Goal: Transaction & Acquisition: Purchase product/service

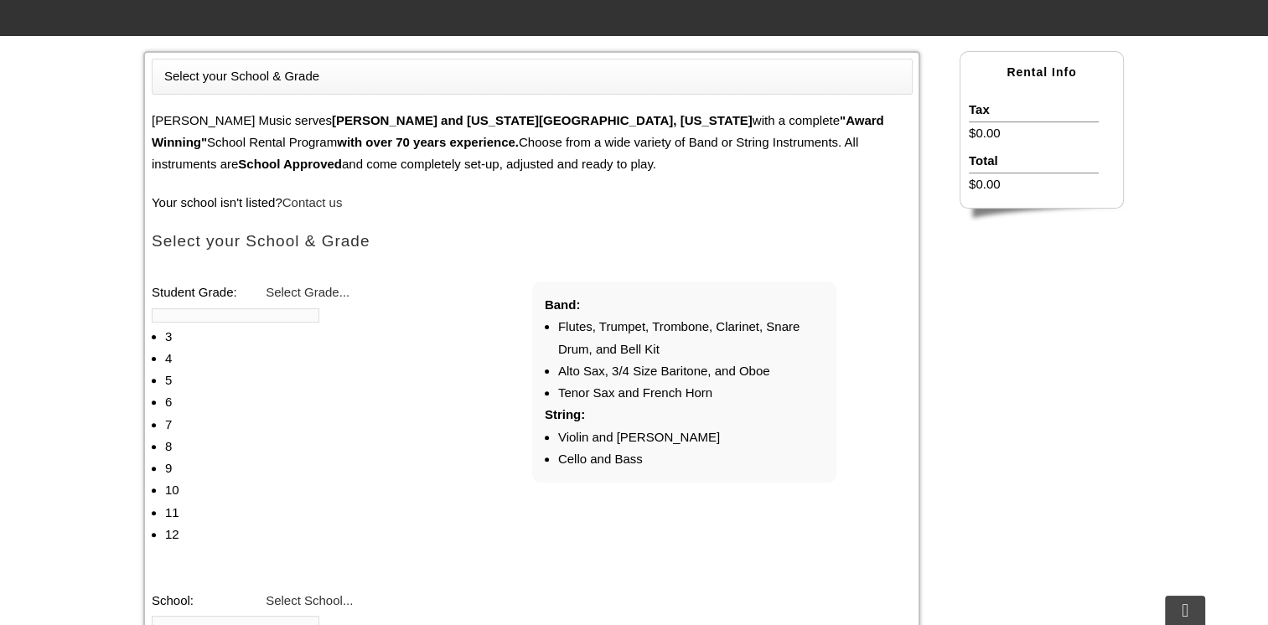
click at [317, 290] on span "Select Grade..." at bounding box center [308, 292] width 84 height 14
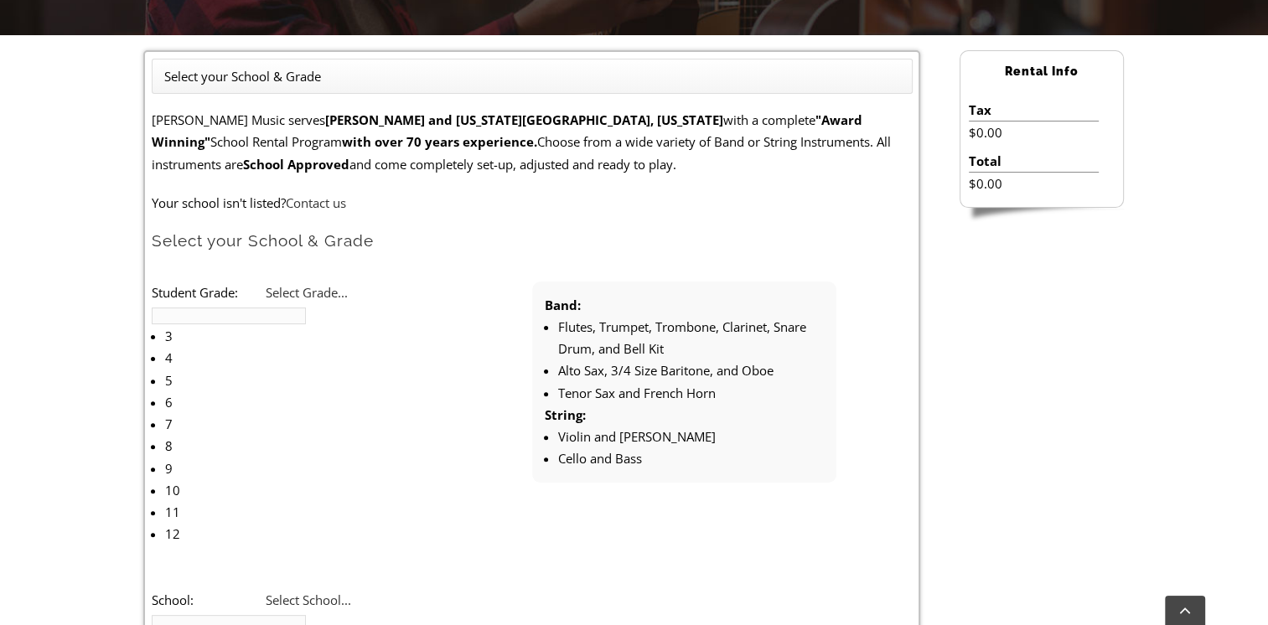
click at [302, 347] on li "4" at bounding box center [258, 358] width 186 height 22
click at [302, 592] on span "Select School..." at bounding box center [308, 600] width 85 height 17
type input "g"
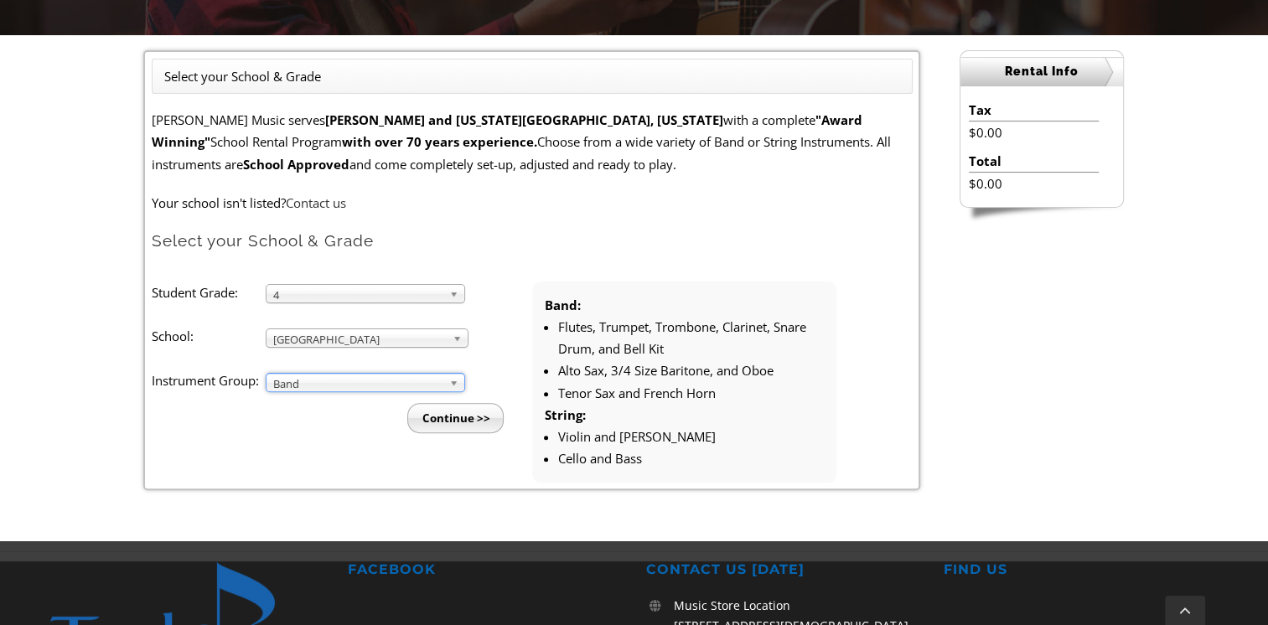
click at [452, 417] on input "Continue >>" at bounding box center [455, 418] width 96 height 30
click at [282, 381] on span "Band" at bounding box center [357, 384] width 169 height 20
click at [286, 421] on li "Strings" at bounding box center [370, 422] width 181 height 21
click at [445, 425] on input "Continue >>" at bounding box center [455, 418] width 96 height 30
click at [349, 376] on span "Strings" at bounding box center [357, 384] width 169 height 20
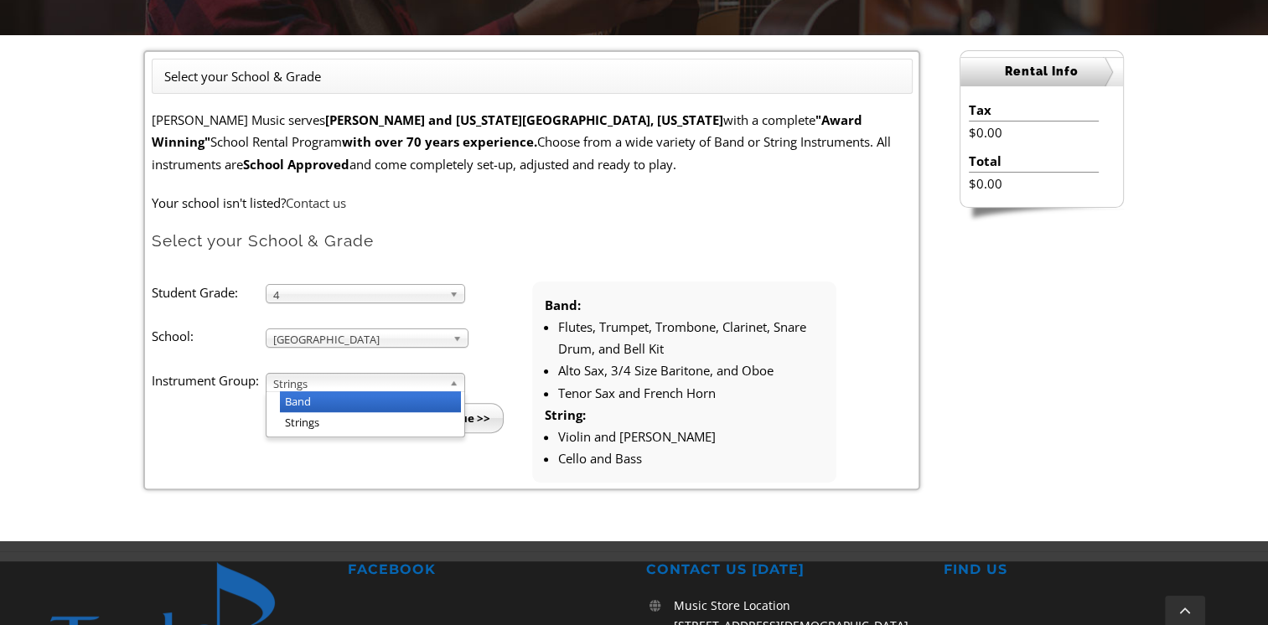
click at [345, 394] on li "Band" at bounding box center [370, 401] width 181 height 21
click at [452, 416] on input "Continue >>" at bounding box center [455, 418] width 96 height 30
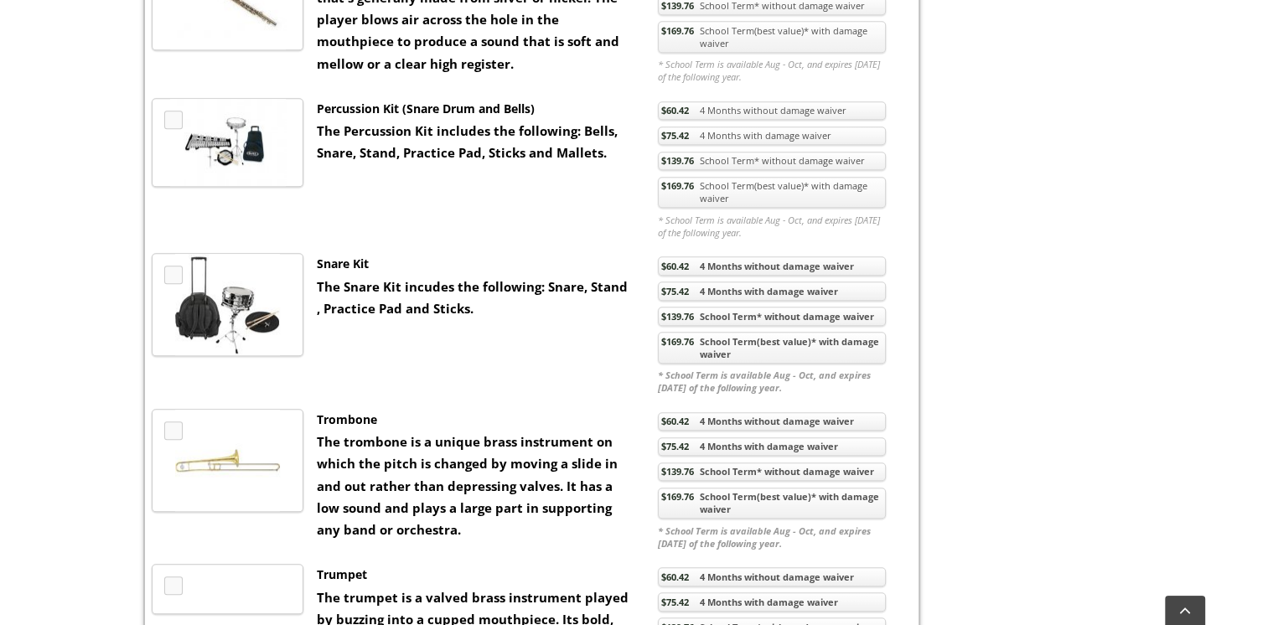
scroll to position [1090, 0]
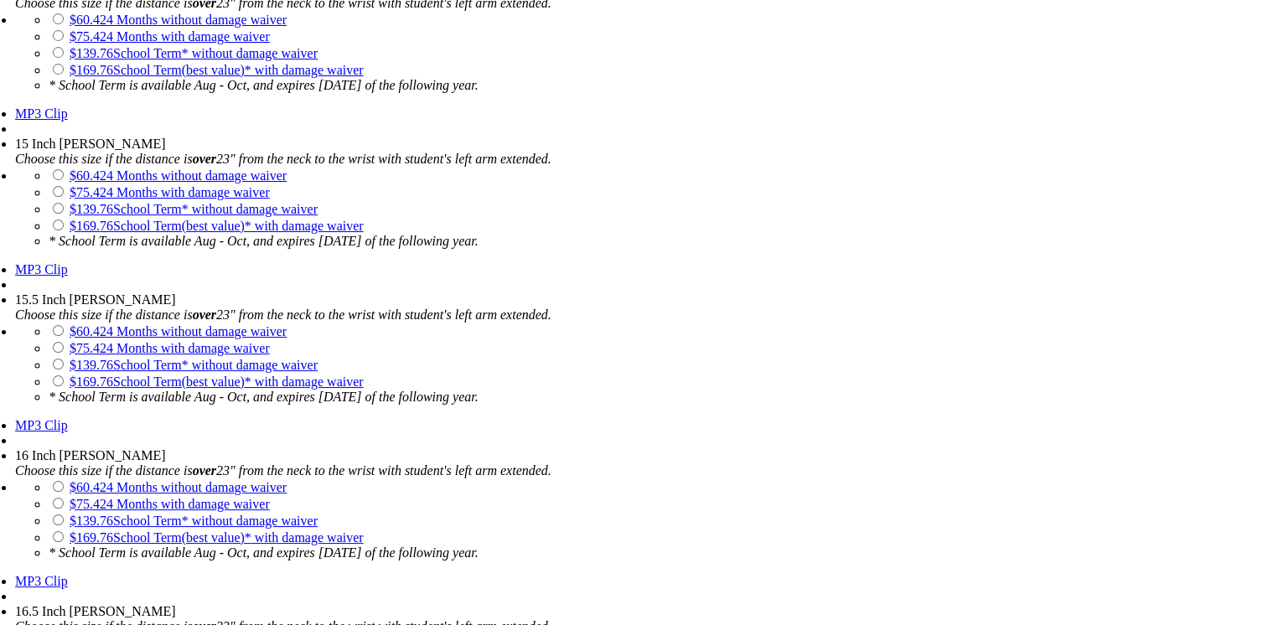
scroll to position [2682, 0]
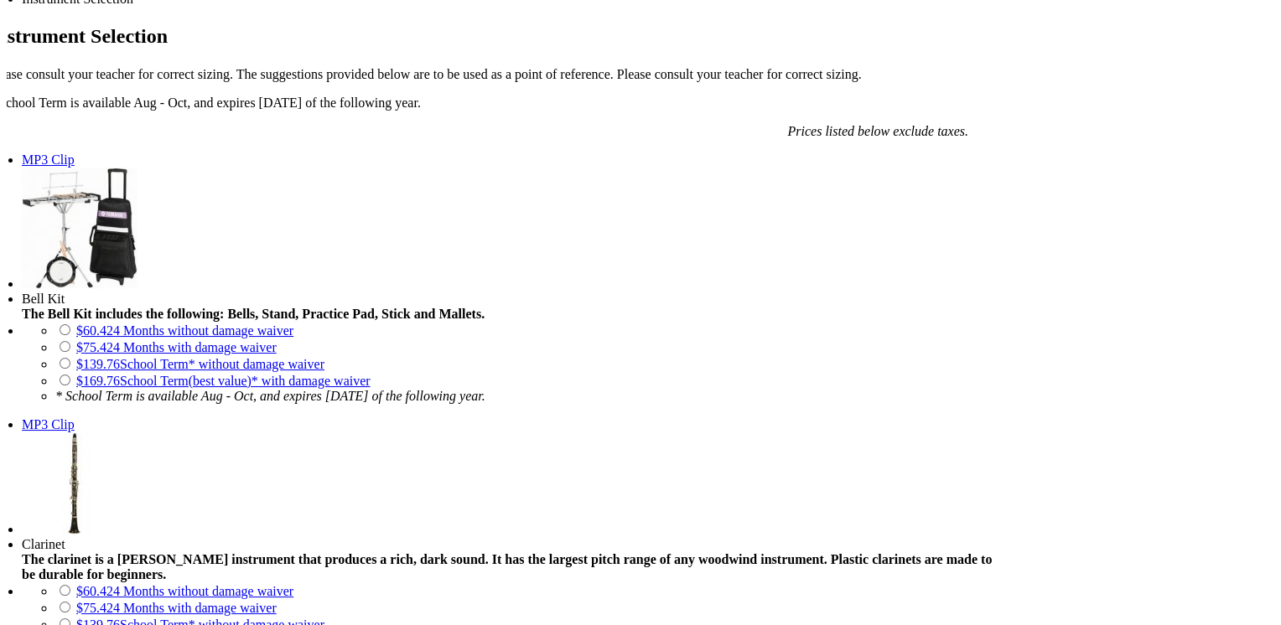
scroll to position [1174, 0]
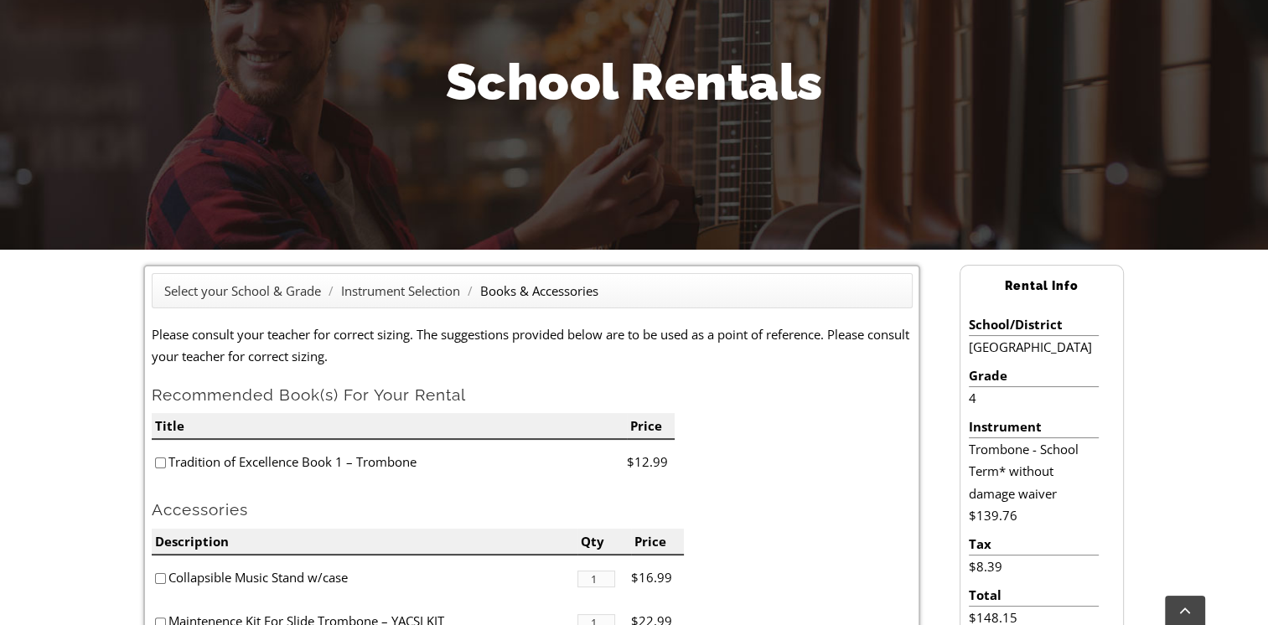
scroll to position [251, 0]
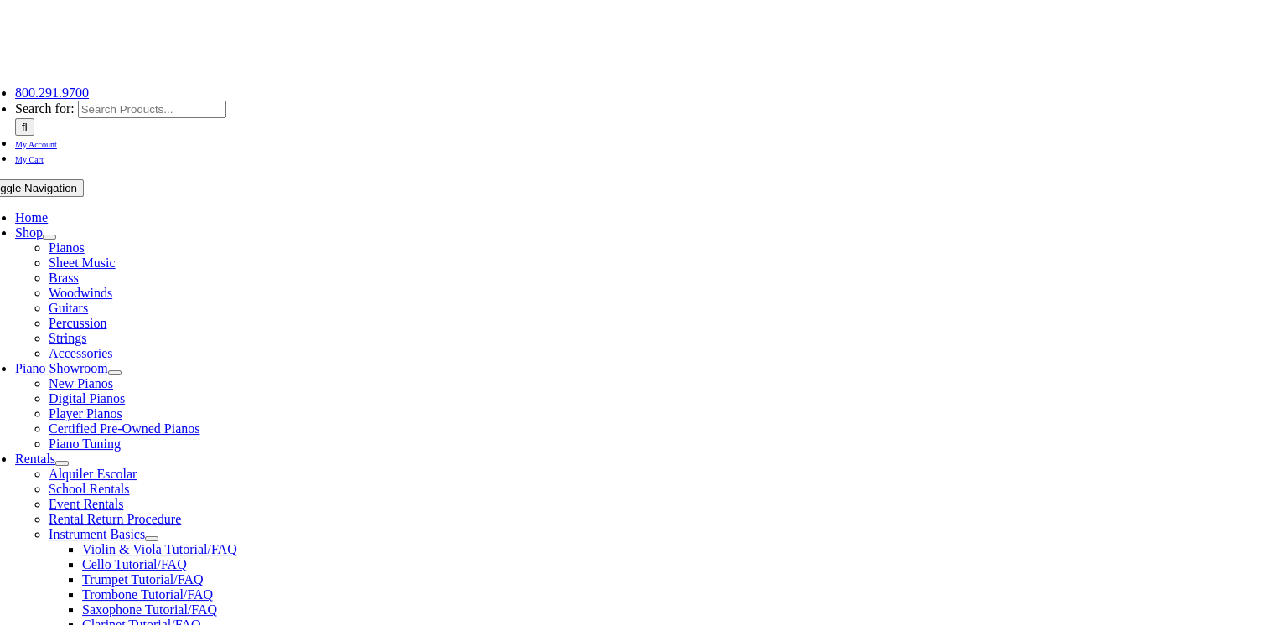
scroll to position [335, 0]
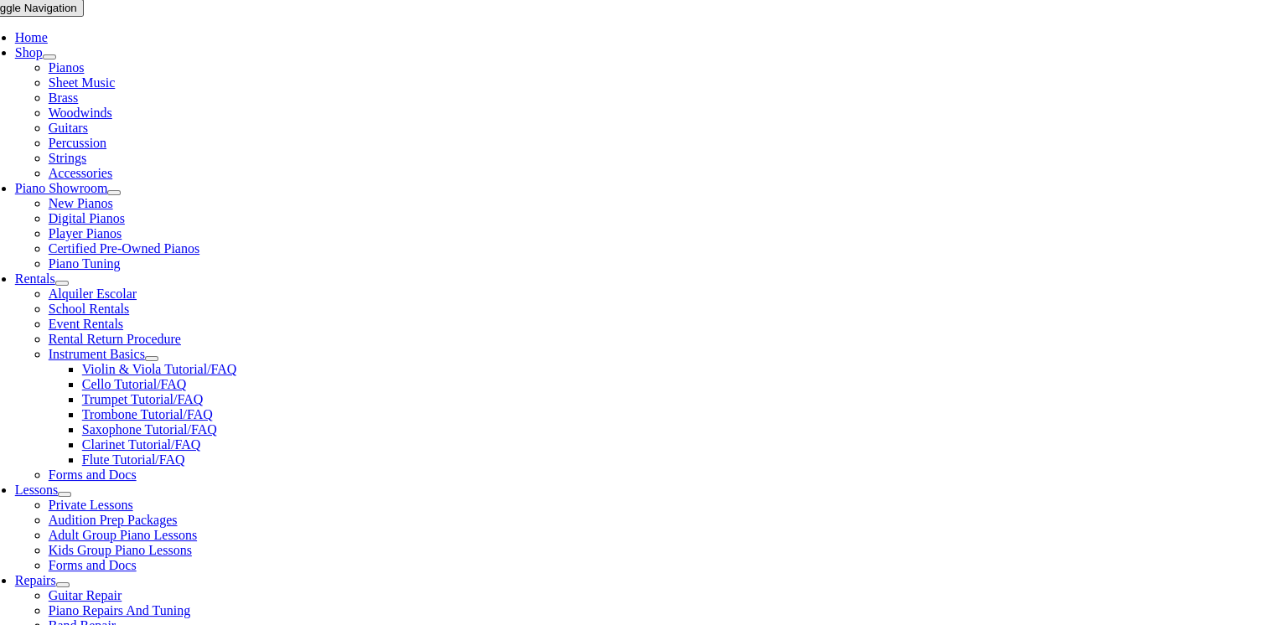
checkbox input"] "true"
click at [163, 487] on input"] "checkbox" at bounding box center [160, 492] width 11 height 11
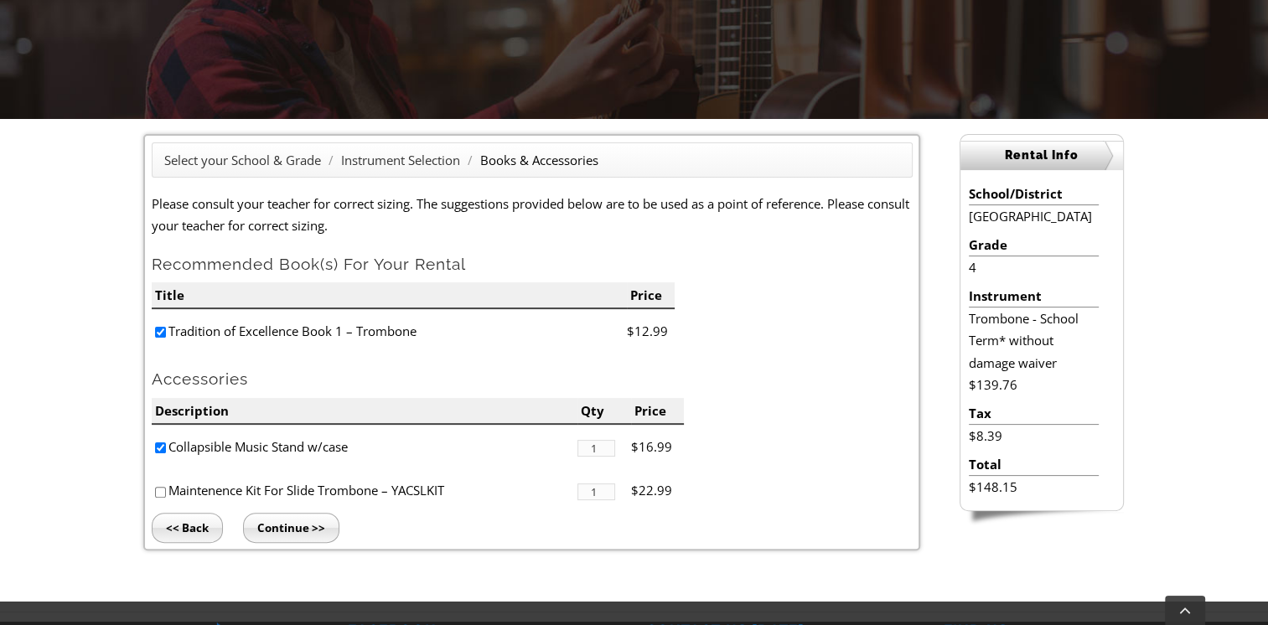
checkbox input"] "true"
click at [282, 531] on input "Continue >>" at bounding box center [291, 528] width 96 height 30
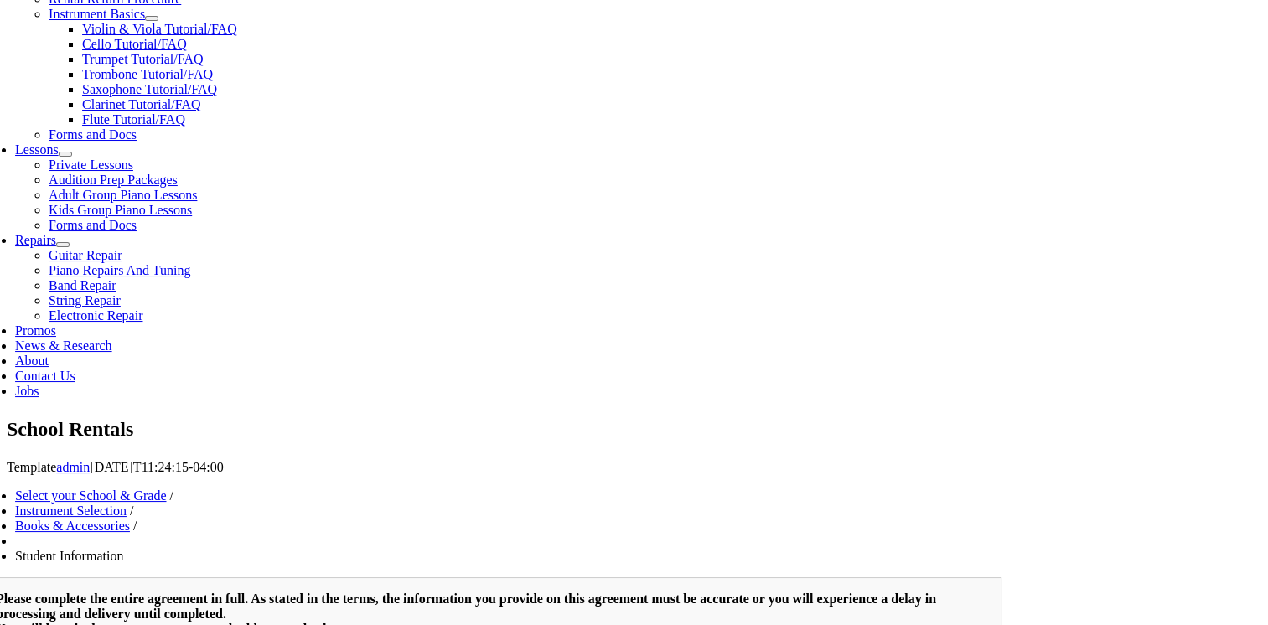
type input "1"
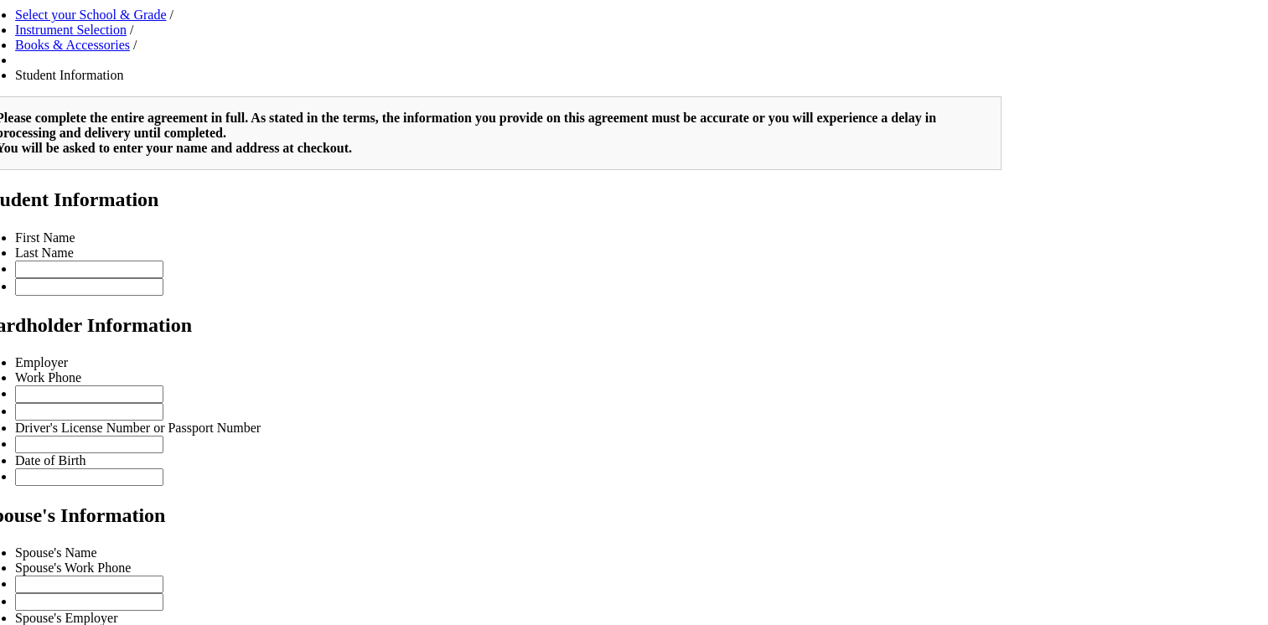
scroll to position [1257, 0]
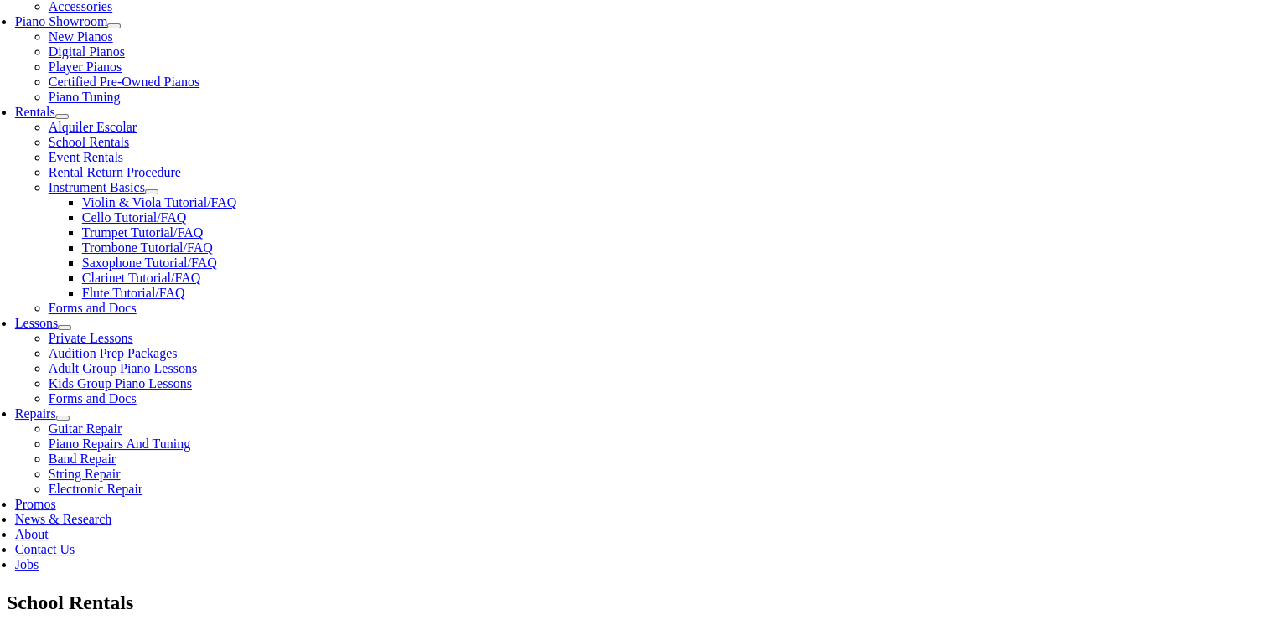
scroll to position [503, 0]
type input "g"
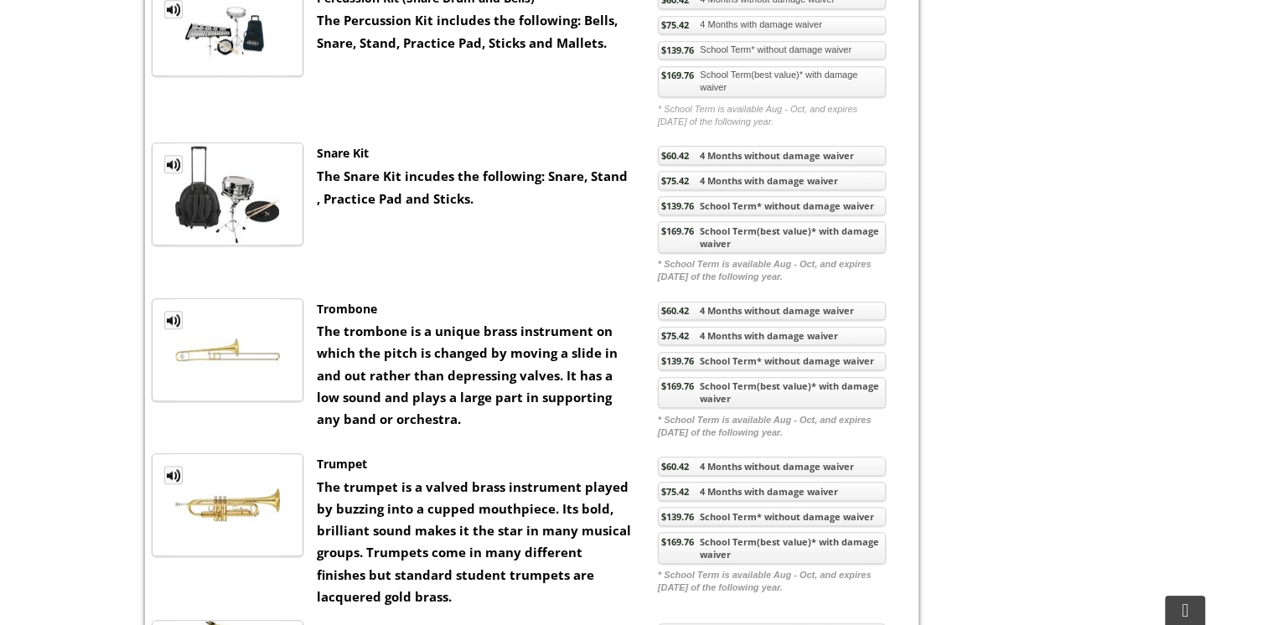
scroll to position [1174, 0]
click at [695, 391] on link "$169.76 School Term(best value)* with damage waiver" at bounding box center [772, 392] width 228 height 32
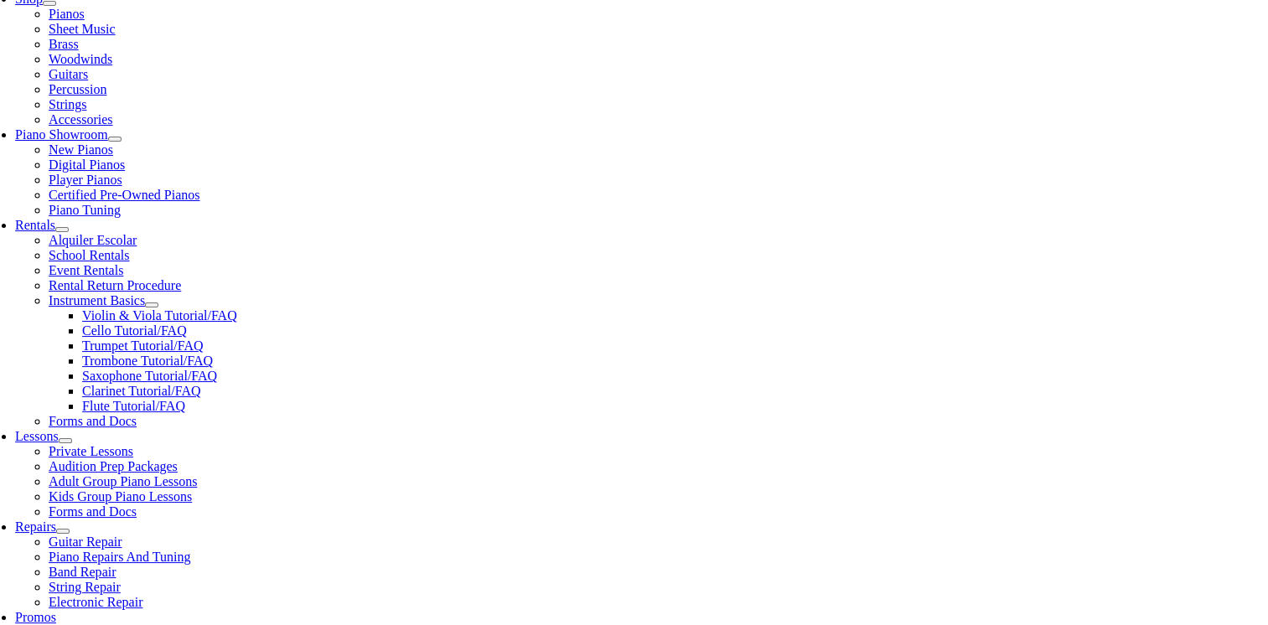
scroll to position [419, 0]
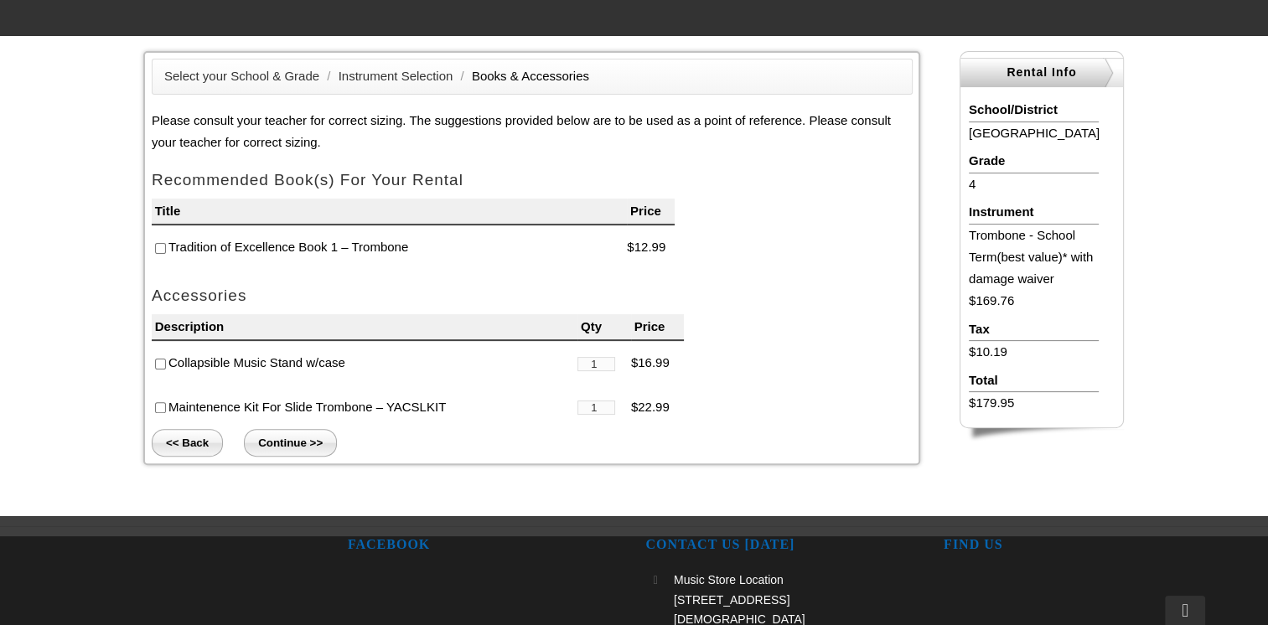
click at [158, 247] on input"] "checkbox" at bounding box center [160, 248] width 11 height 11
checkbox input"] "true"
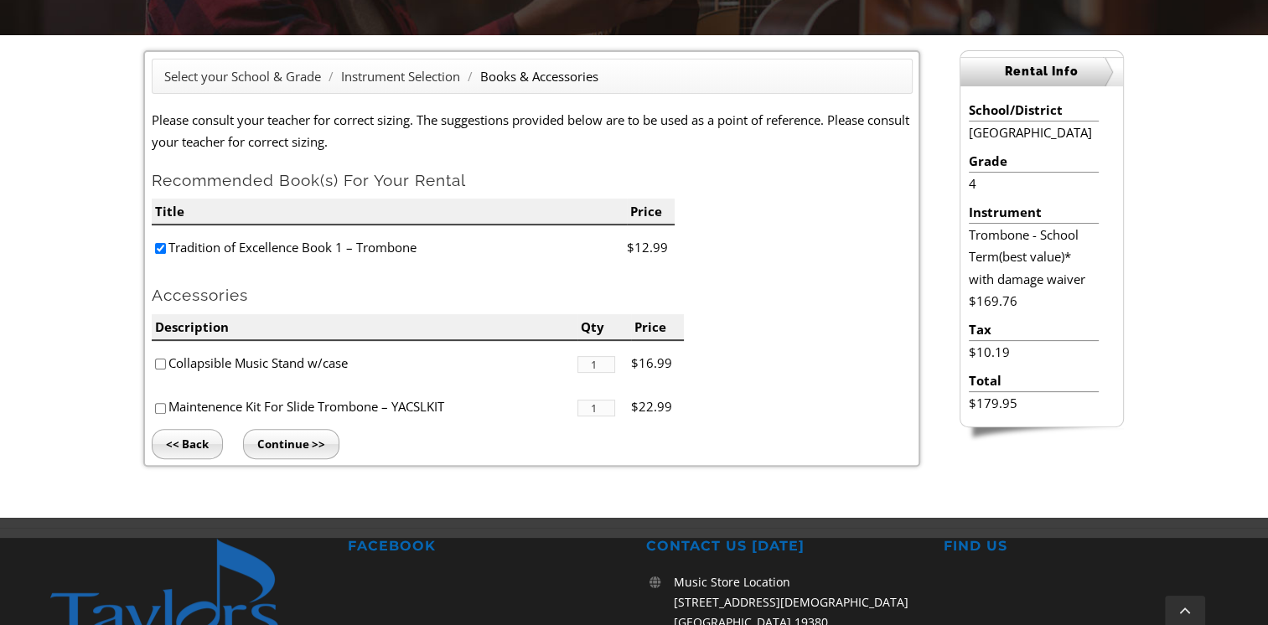
click at [160, 361] on input"] "checkbox" at bounding box center [160, 364] width 11 height 11
checkbox input"] "true"
click at [161, 412] on input"] "checkbox" at bounding box center [160, 408] width 11 height 11
checkbox input"] "true"
click at [295, 454] on input "Continue >>" at bounding box center [291, 444] width 96 height 30
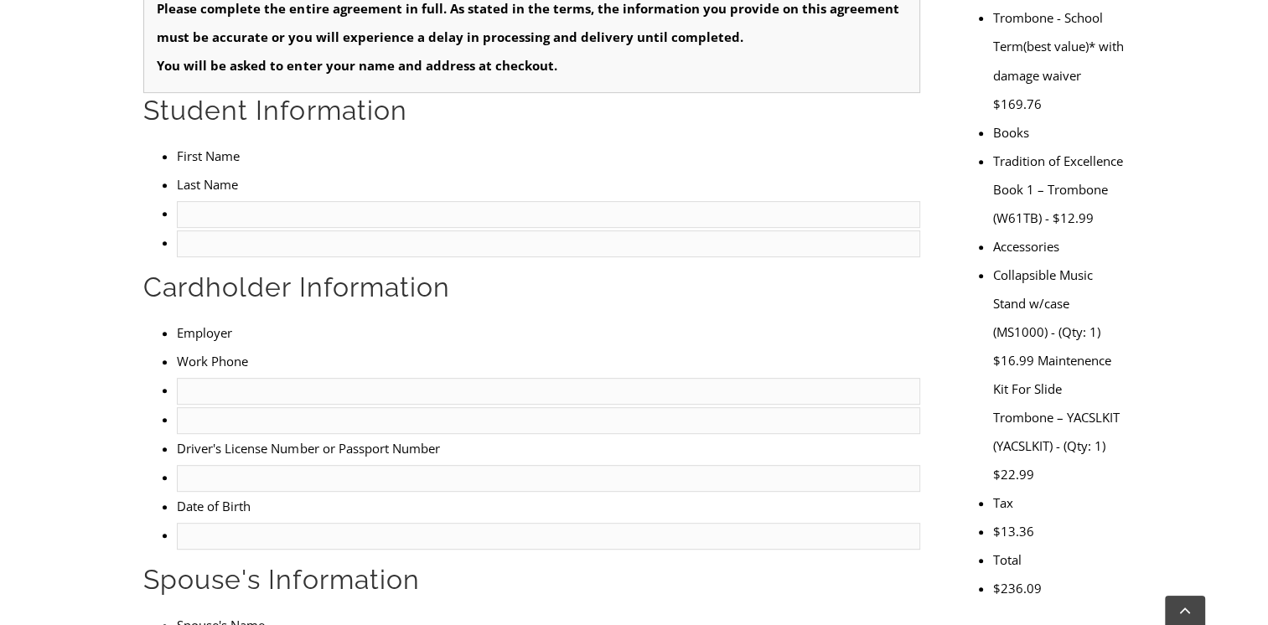
scroll to position [754, 0]
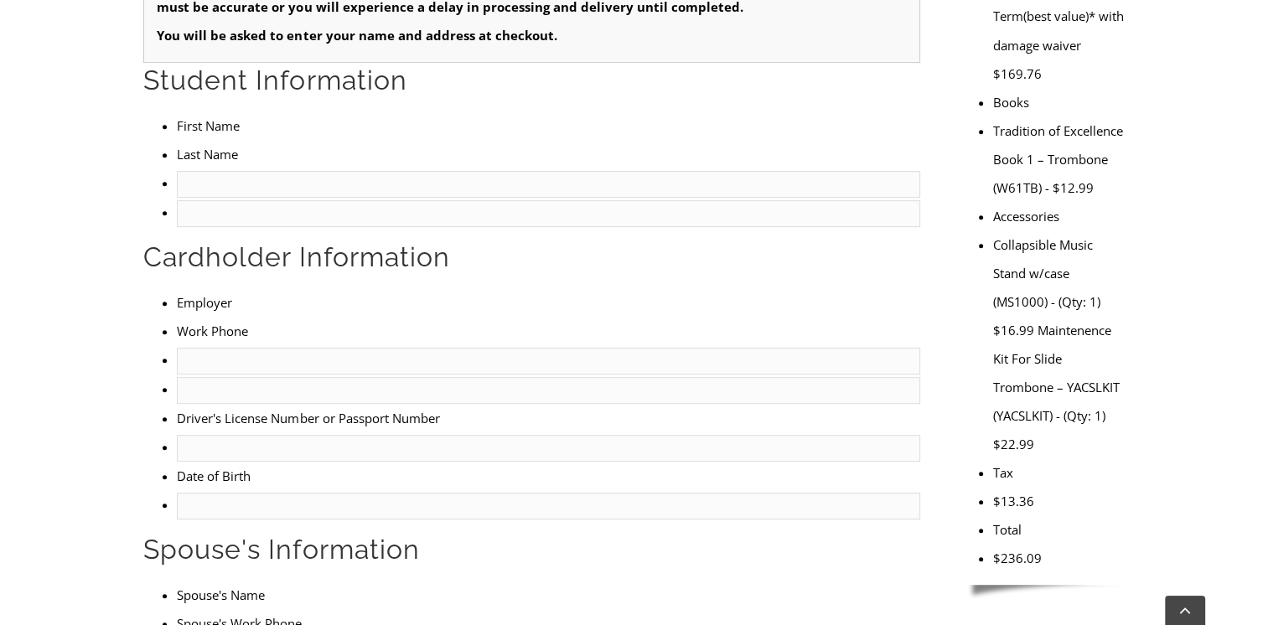
type input "1"
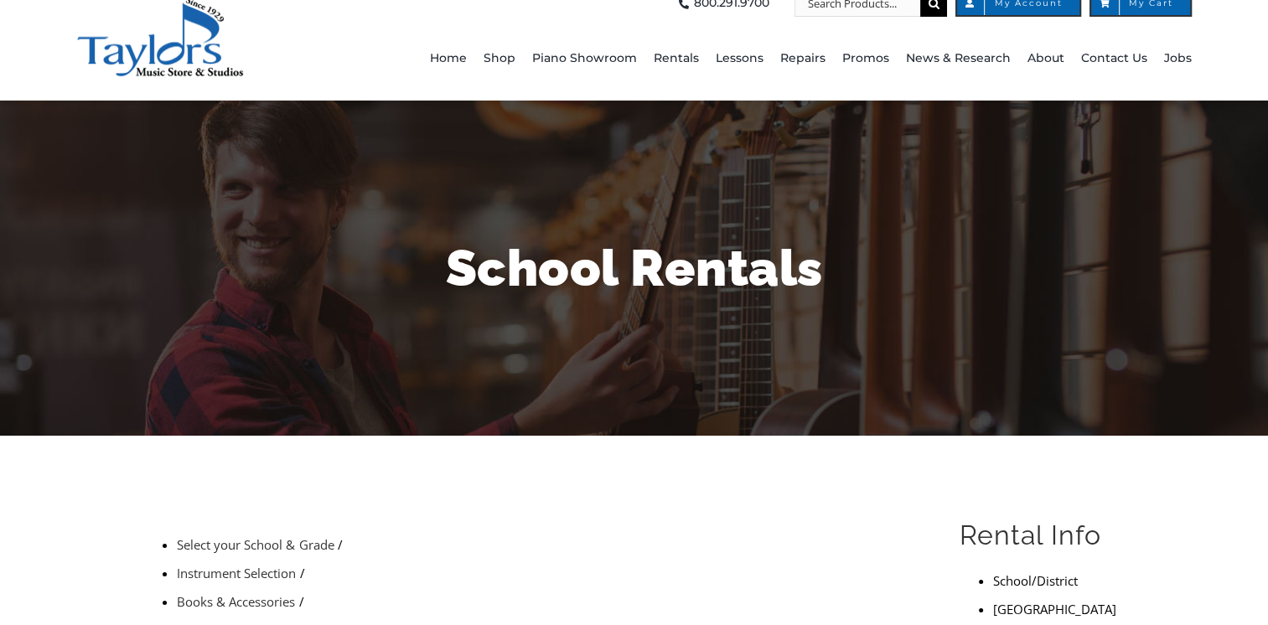
scroll to position [0, 0]
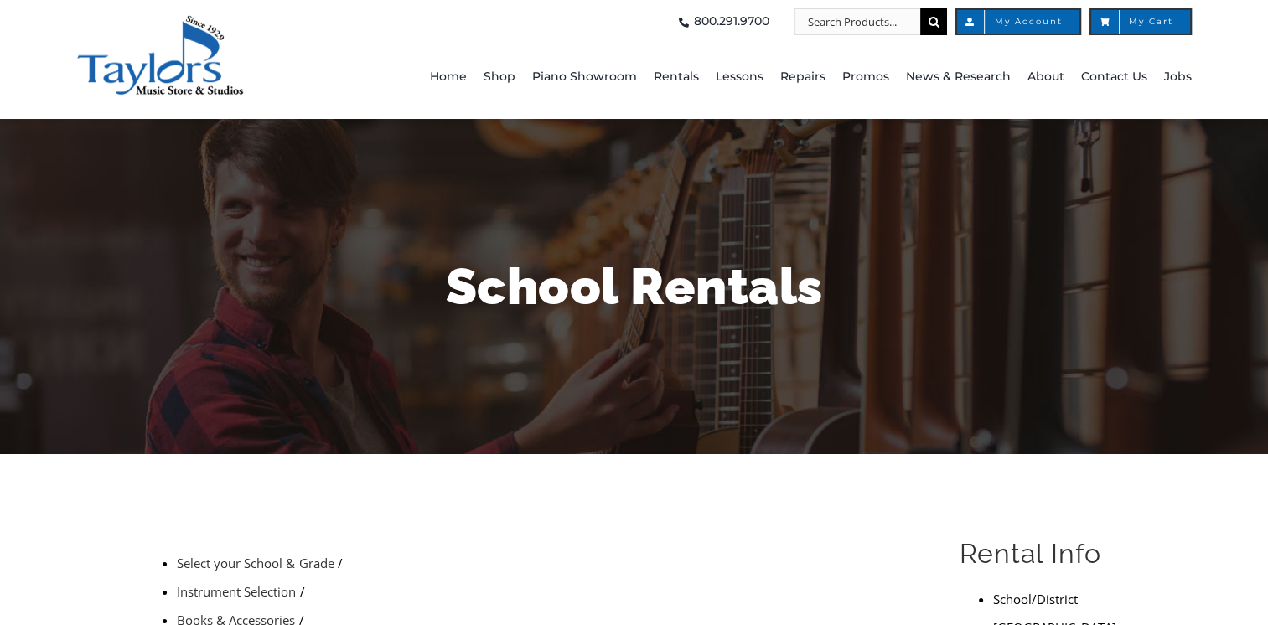
drag, startPoint x: 1133, startPoint y: 65, endPoint x: 1146, endPoint y: 23, distance: 43.8
click at [1146, 23] on span "My Cart" at bounding box center [1140, 22] width 65 height 8
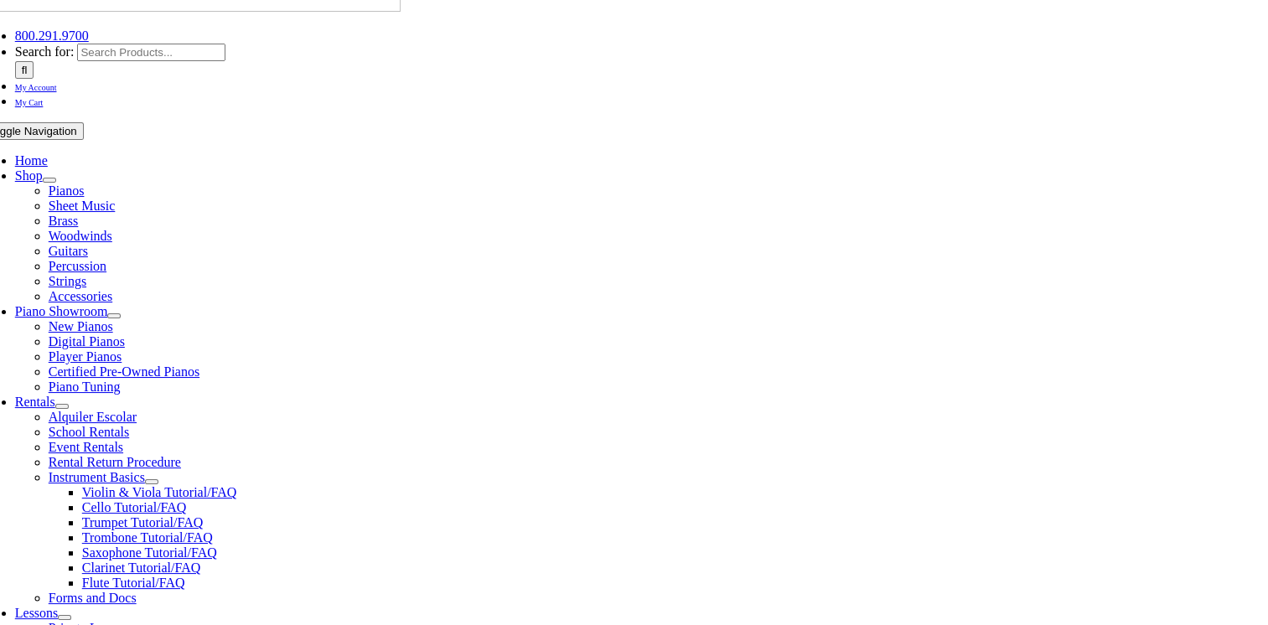
scroll to position [167, 0]
